Goal: Browse casually: Explore the website without a specific task or goal

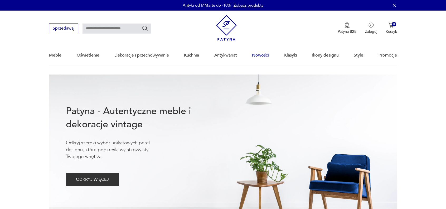
click at [258, 54] on link "Nowości" at bounding box center [260, 55] width 17 height 20
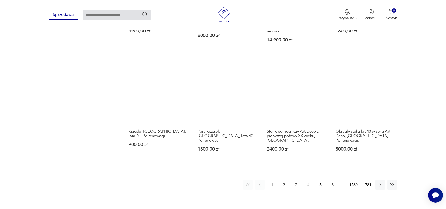
scroll to position [445, 0]
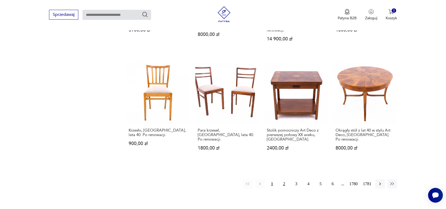
click at [284, 179] on button "2" at bounding box center [283, 183] width 9 height 9
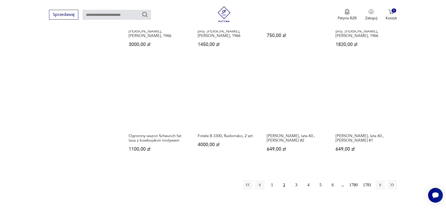
scroll to position [437, 0]
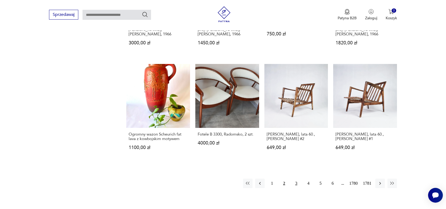
click at [297, 178] on button "3" at bounding box center [296, 182] width 9 height 9
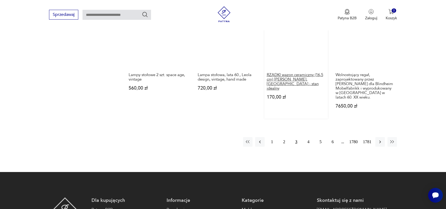
scroll to position [490, 0]
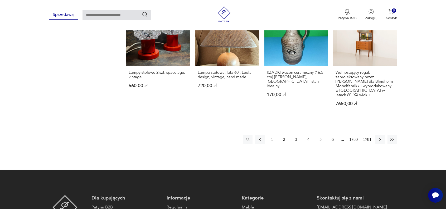
click at [308, 134] on button "4" at bounding box center [308, 138] width 9 height 9
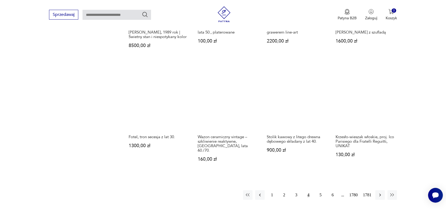
scroll to position [542, 0]
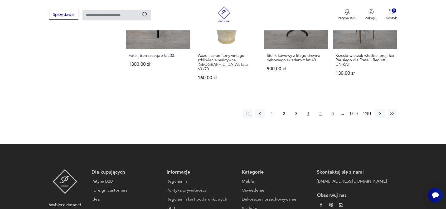
click at [321, 109] on button "5" at bounding box center [320, 113] width 9 height 9
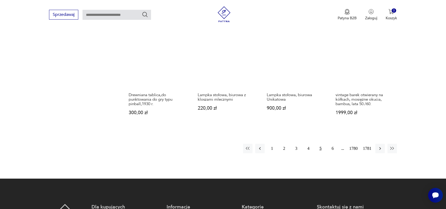
scroll to position [463, 0]
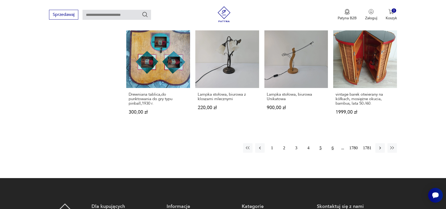
click at [332, 152] on button "6" at bounding box center [332, 147] width 9 height 9
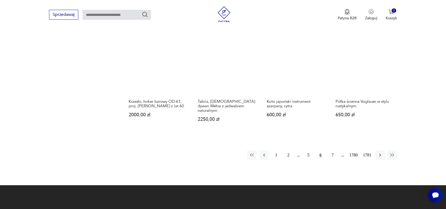
scroll to position [463, 0]
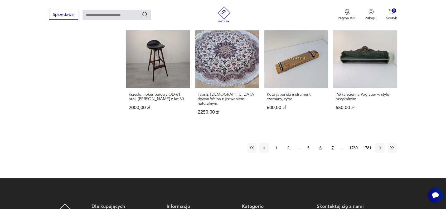
click at [332, 143] on button "7" at bounding box center [332, 147] width 9 height 9
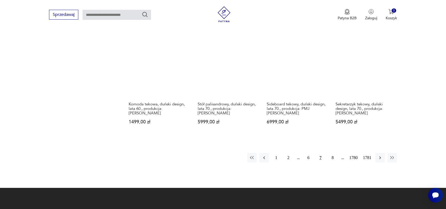
scroll to position [490, 0]
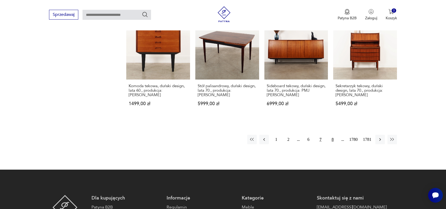
click at [331, 134] on button "8" at bounding box center [332, 138] width 9 height 9
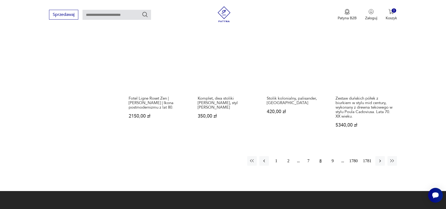
scroll to position [490, 0]
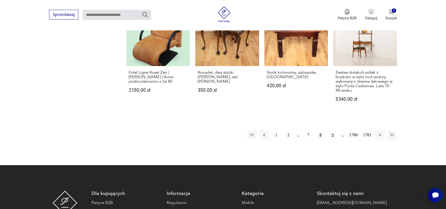
click at [333, 133] on button "9" at bounding box center [332, 134] width 9 height 9
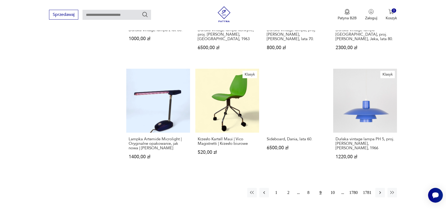
scroll to position [490, 0]
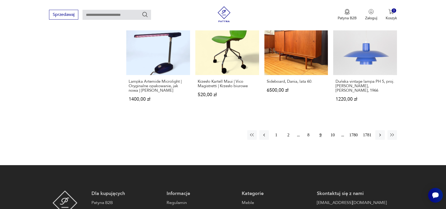
drag, startPoint x: 334, startPoint y: 125, endPoint x: 334, endPoint y: 130, distance: 5.8
click at [334, 130] on button "10" at bounding box center [332, 134] width 9 height 9
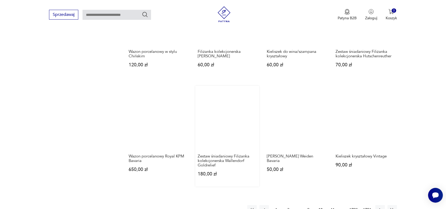
scroll to position [411, 0]
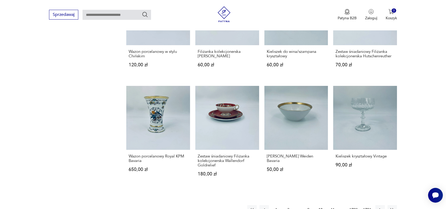
click at [332, 205] on button "11" at bounding box center [332, 209] width 9 height 9
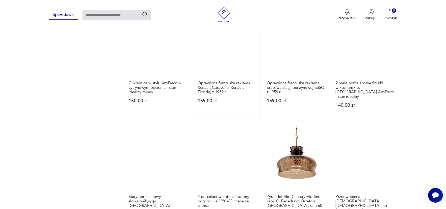
scroll to position [411, 0]
